Goal: Transaction & Acquisition: Purchase product/service

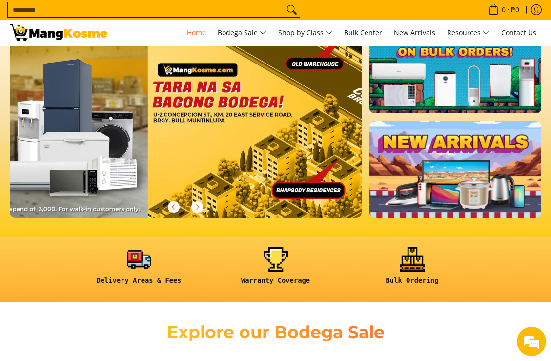
scroll to position [0, 1056]
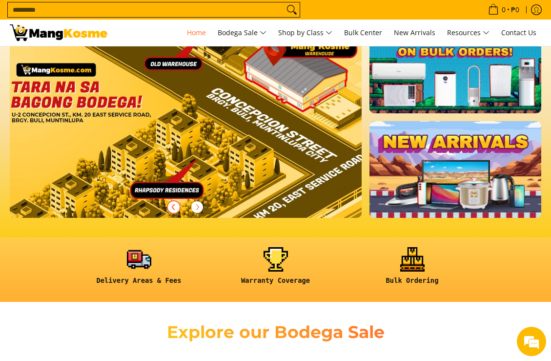
click at [174, 207] on icon "Previous" at bounding box center [174, 207] width 8 height 8
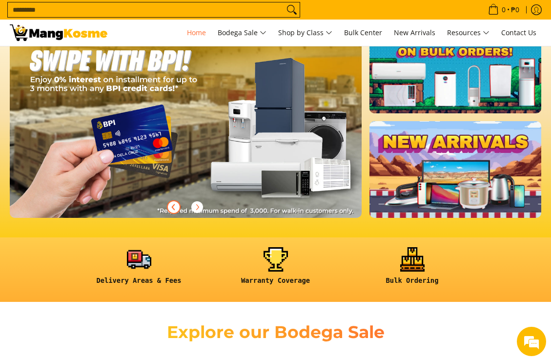
click at [174, 207] on icon "Previous" at bounding box center [174, 207] width 8 height 8
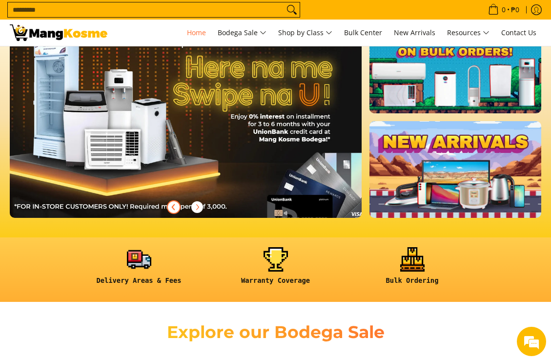
scroll to position [0, 352]
click at [196, 206] on icon "Next" at bounding box center [197, 207] width 8 height 8
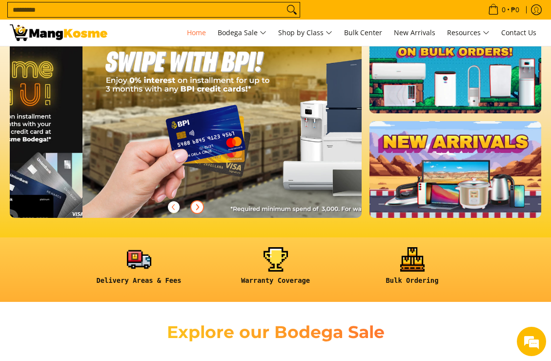
scroll to position [0, 704]
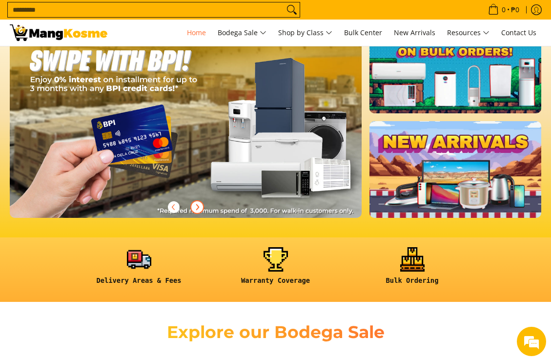
click at [197, 205] on icon "Next" at bounding box center [198, 206] width 2 height 5
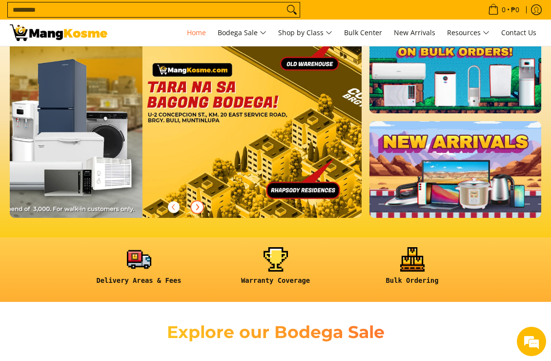
scroll to position [0, 1056]
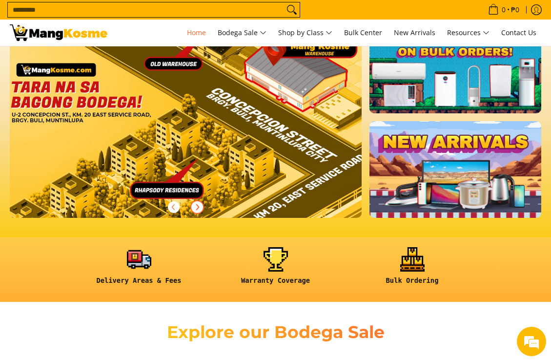
click at [196, 208] on icon "Next" at bounding box center [197, 207] width 8 height 8
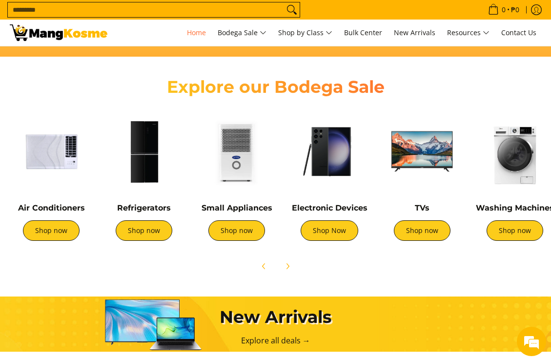
scroll to position [342, 0]
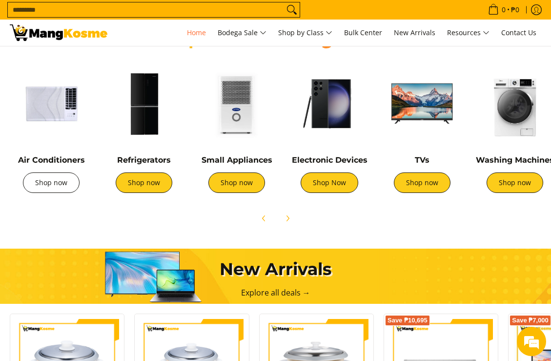
click at [52, 182] on link "Shop now" at bounding box center [51, 182] width 57 height 21
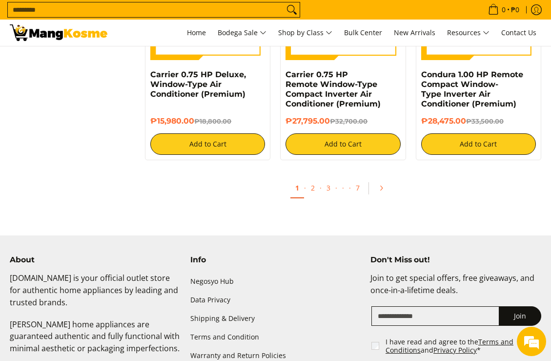
scroll to position [1806, 0]
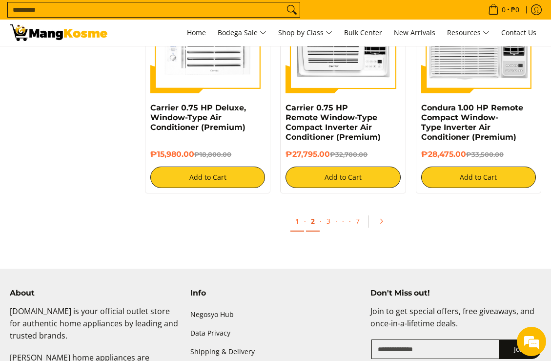
click at [315, 224] on link "2" at bounding box center [313, 221] width 14 height 20
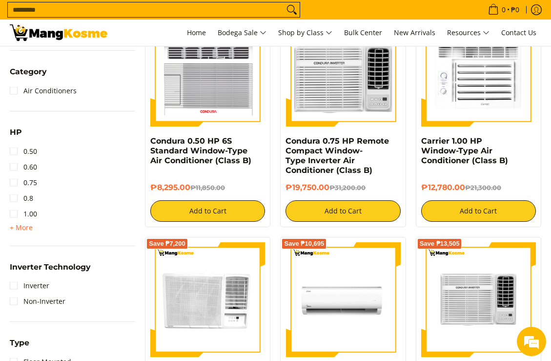
scroll to position [391, 0]
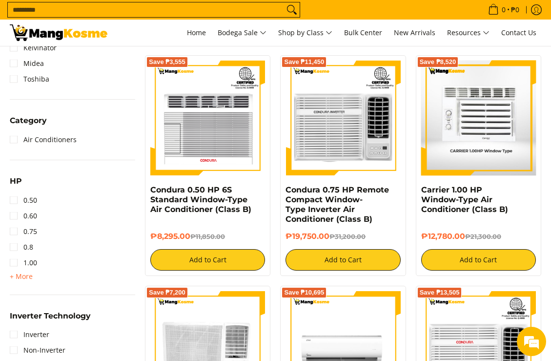
click at [487, 143] on img at bounding box center [478, 118] width 115 height 115
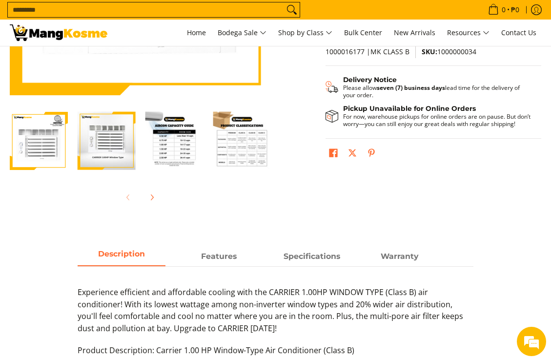
scroll to position [193, 0]
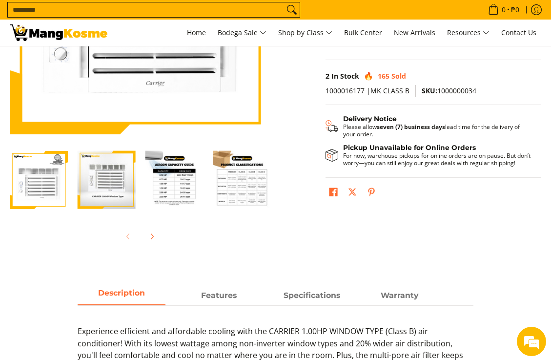
click at [241, 166] on img "Carrier 1.00 HP Window-Type Air Conditioner (Class B)-4" at bounding box center [242, 180] width 58 height 58
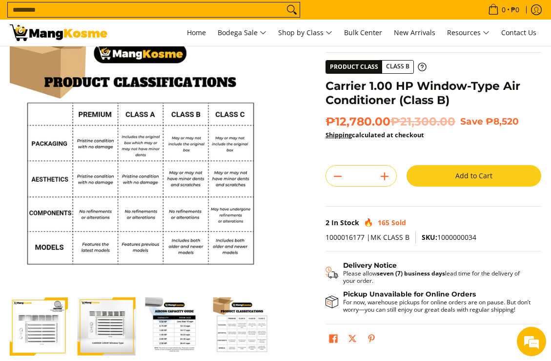
scroll to position [95, 0]
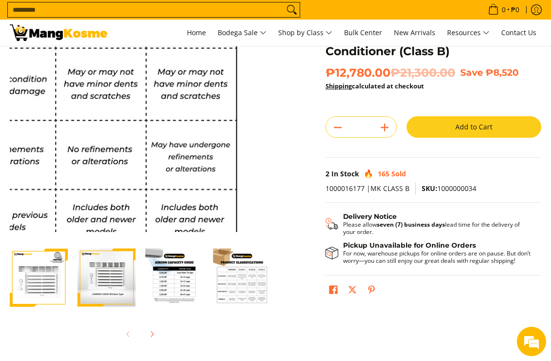
click at [215, 139] on img at bounding box center [140, 101] width 261 height 261
